Goal: Task Accomplishment & Management: Manage account settings

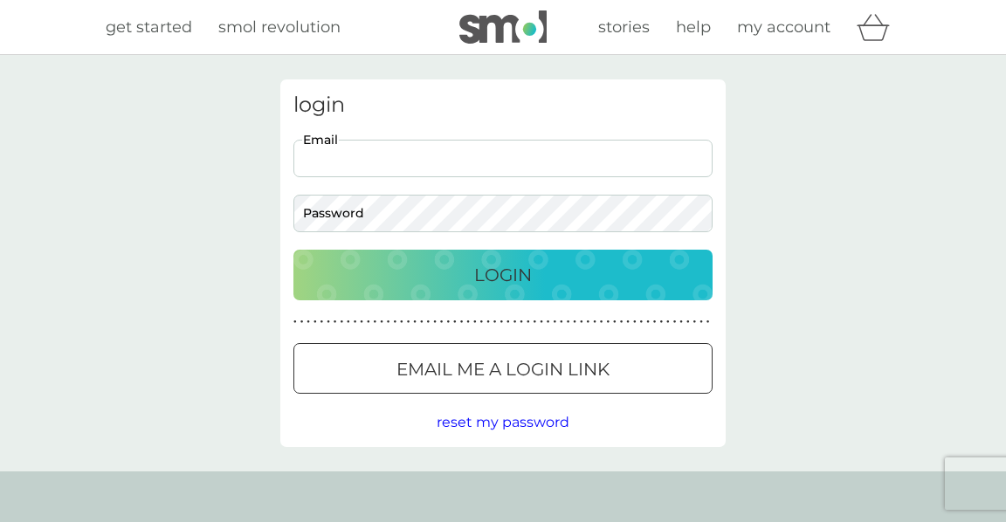
click at [362, 167] on input "Email" at bounding box center [502, 159] width 419 height 38
type input "sarahandjonty@gmail.com"
click at [293, 250] on button "Login" at bounding box center [502, 275] width 419 height 51
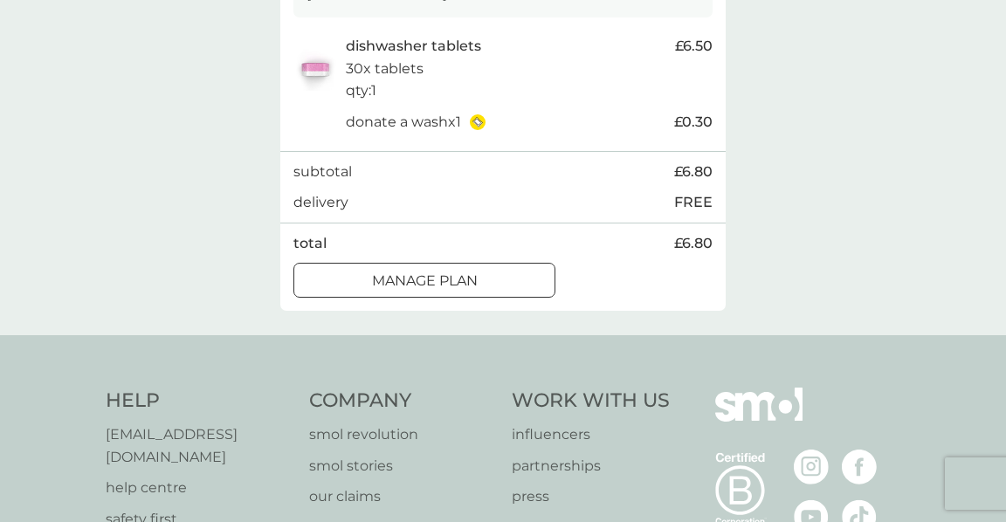
scroll to position [366, 0]
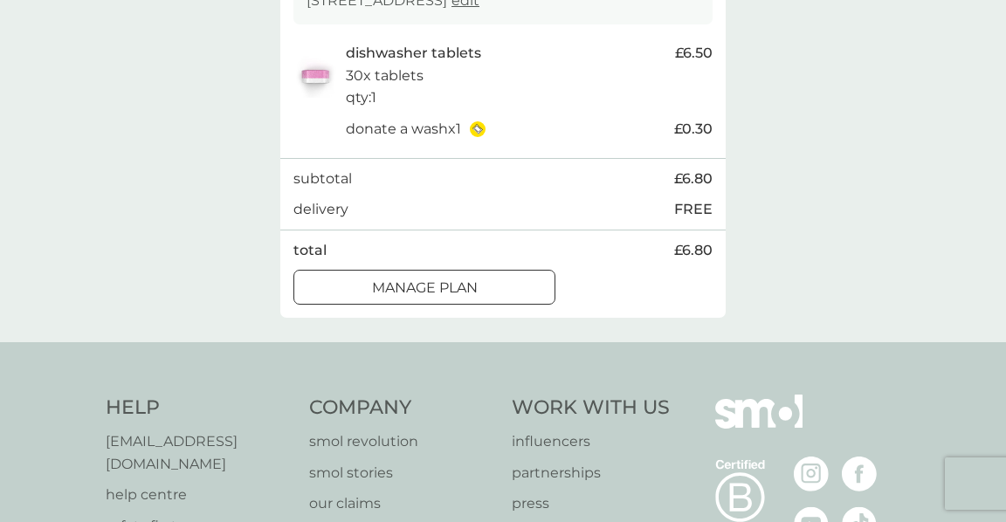
click at [411, 298] on div at bounding box center [424, 288] width 63 height 18
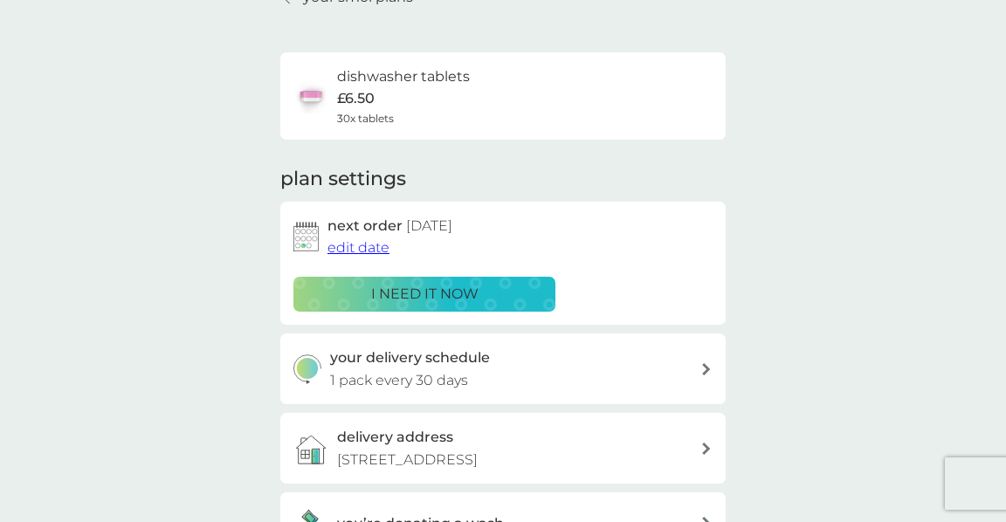
scroll to position [103, 0]
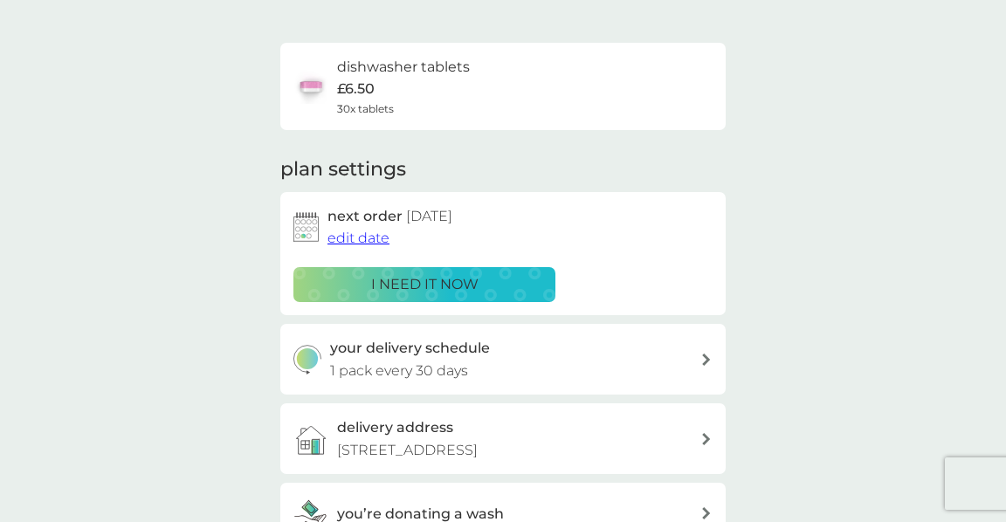
click at [365, 235] on span "edit date" at bounding box center [359, 238] width 62 height 17
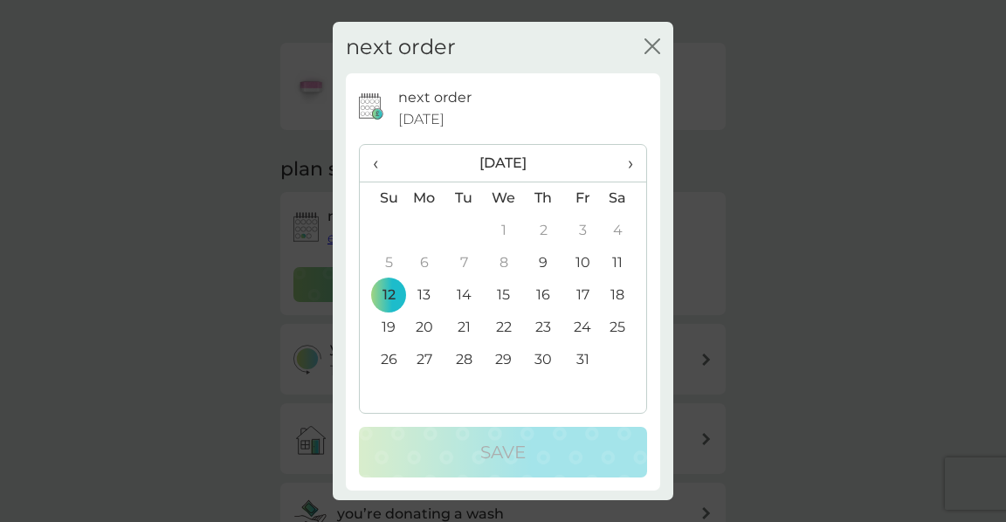
click at [630, 161] on span "›" at bounding box center [624, 163] width 17 height 37
click at [619, 226] on td "1" at bounding box center [625, 231] width 44 height 32
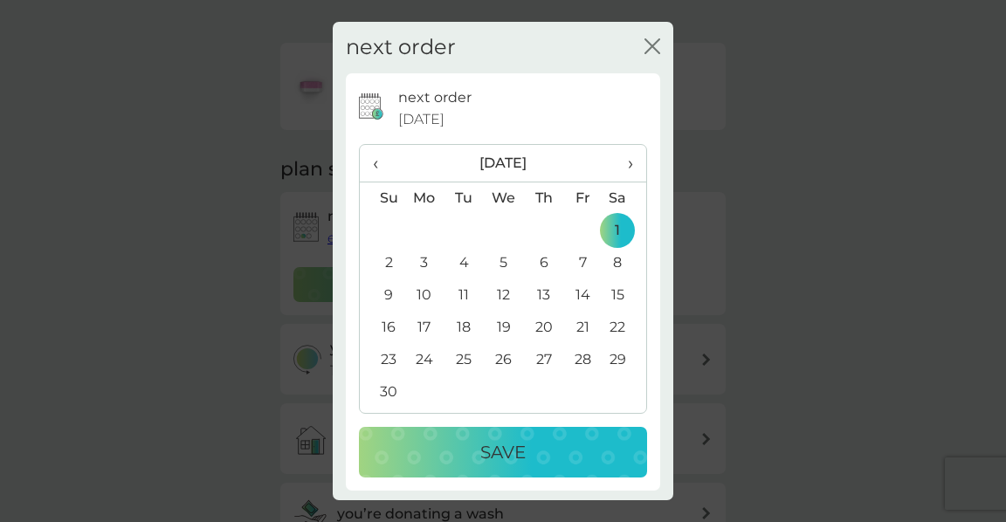
click at [512, 445] on p "Save" at bounding box center [502, 452] width 45 height 28
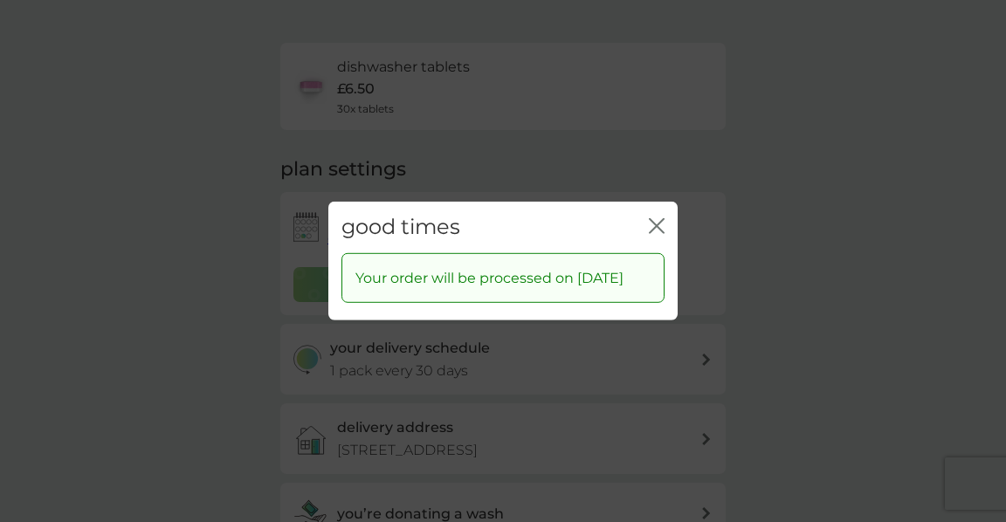
click at [658, 219] on icon "close" at bounding box center [660, 226] width 7 height 14
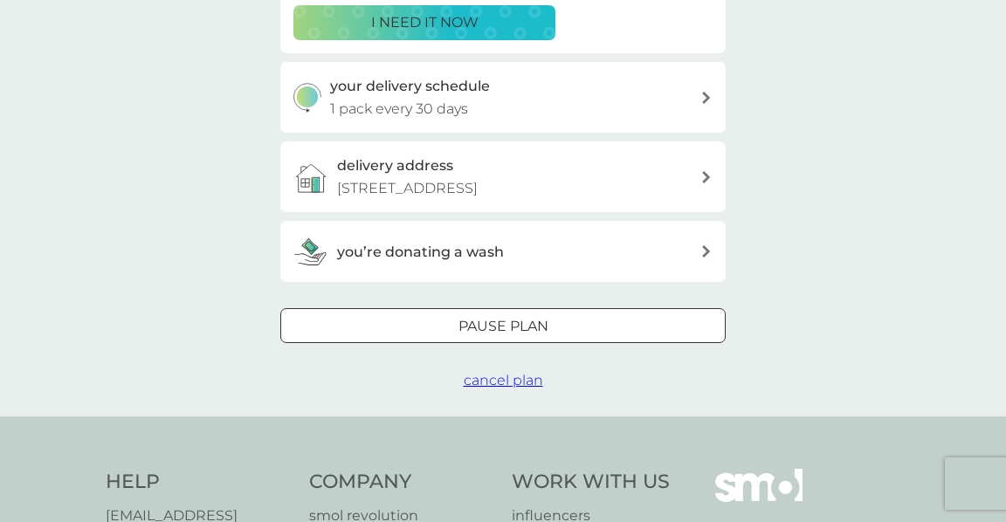
scroll to position [0, 0]
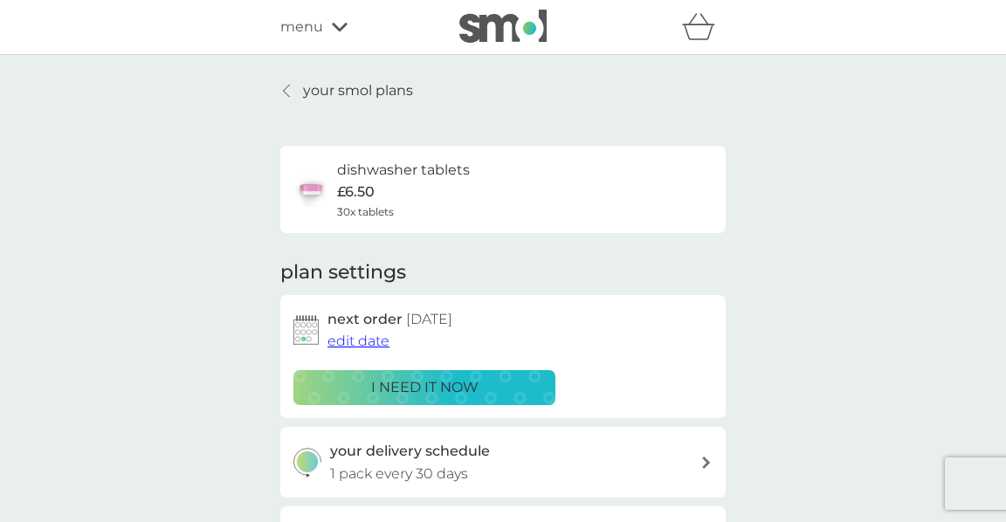
click at [318, 86] on p "your smol plans" at bounding box center [358, 90] width 110 height 23
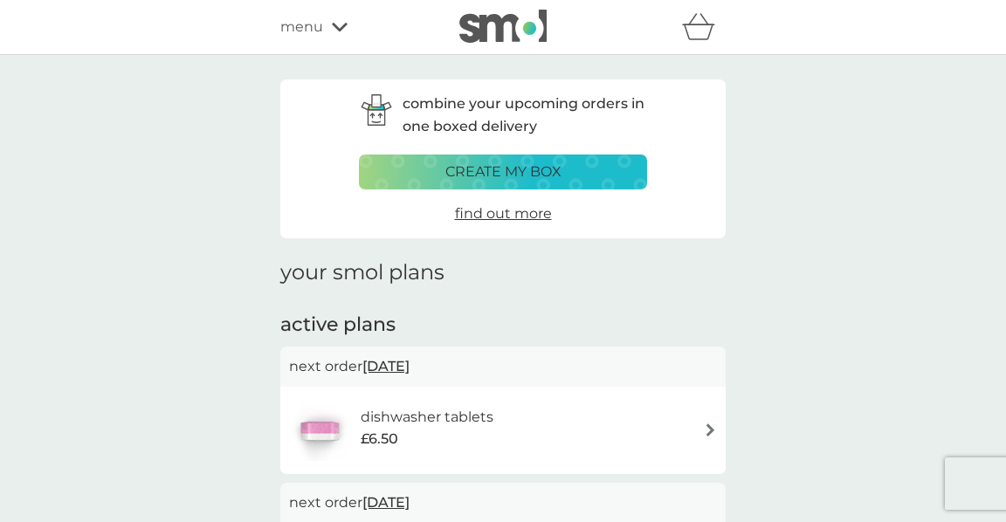
click at [339, 23] on icon at bounding box center [340, 27] width 16 height 10
